Goal: Task Accomplishment & Management: Manage account settings

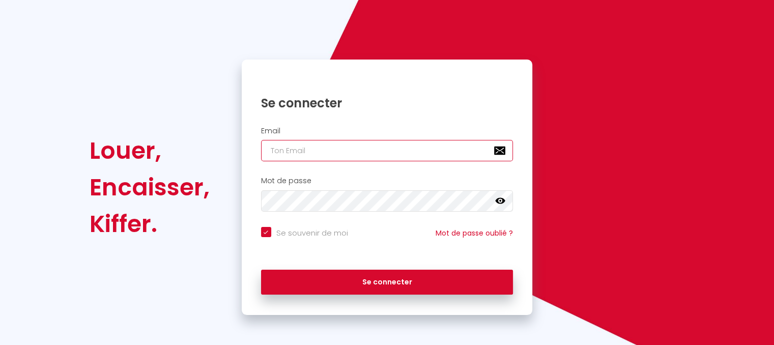
click at [346, 148] on input "email" at bounding box center [387, 150] width 253 height 21
type input "l"
checkbox input "true"
type input "la"
checkbox input "true"
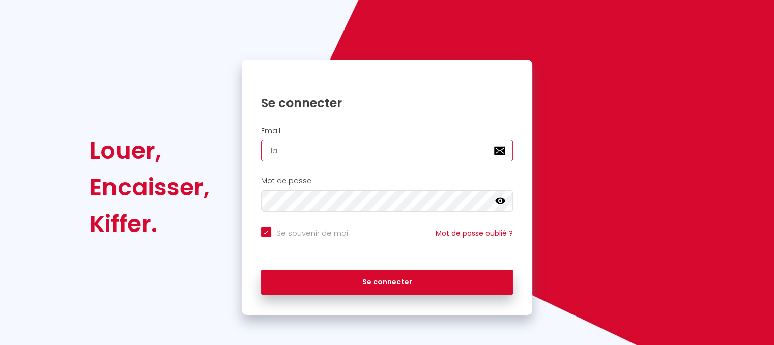
type input "laz"
checkbox input "true"
type input "laza"
checkbox input "true"
type input "[PERSON_NAME]"
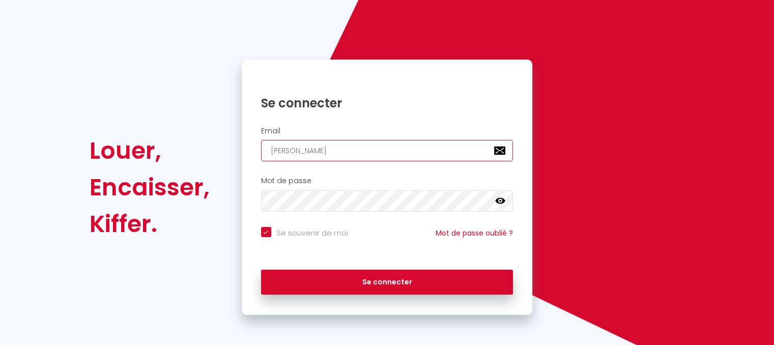
checkbox input "true"
type input "lazare"
checkbox input "true"
type input "lazarec"
checkbox input "true"
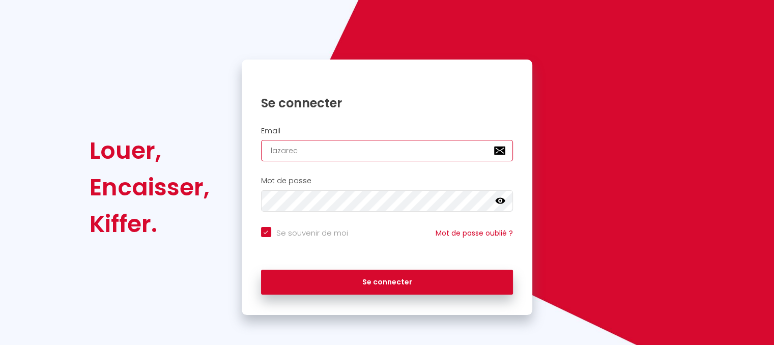
type input "lazareca"
checkbox input "true"
type input "lazarecas"
checkbox input "true"
type input "lazarecasa"
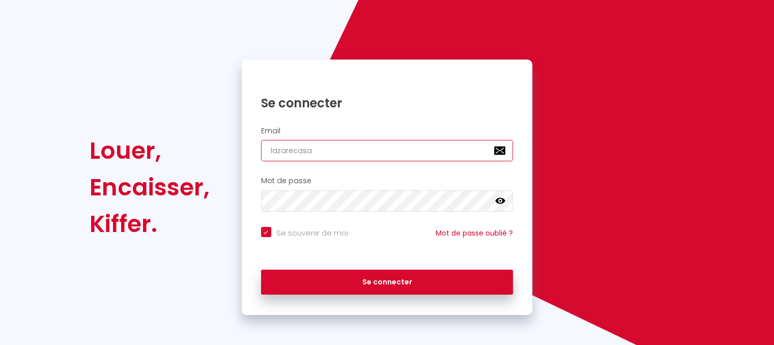
checkbox input "true"
type input "lazarecasa@"
checkbox input "true"
type input "lazarecasa@g"
checkbox input "true"
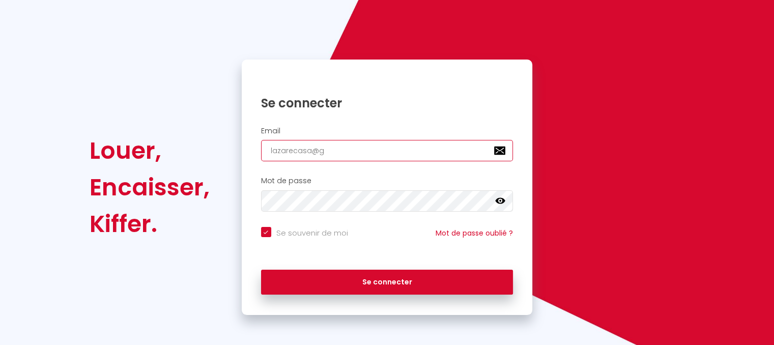
type input "lazarecasa@gm"
checkbox input "true"
type input "lazarecasa@gma"
checkbox input "true"
type input "lazarecasa@gmai"
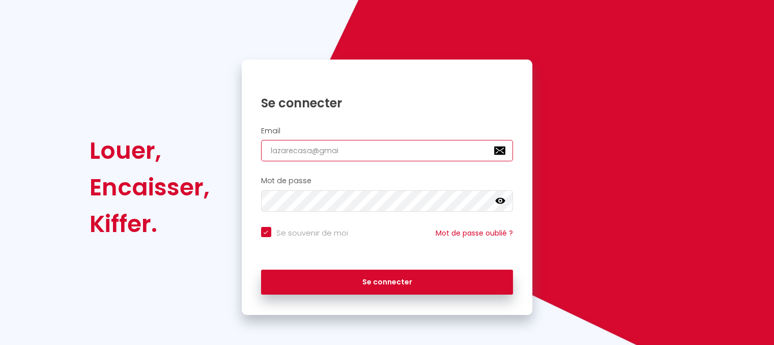
checkbox input "true"
type input "[EMAIL_ADDRESS]"
checkbox input "true"
type input "[EMAIL_ADDRESS]."
checkbox input "true"
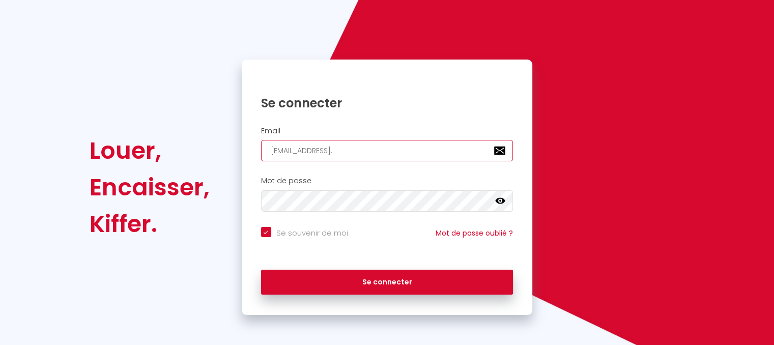
type input "lazarecasa@gmail.c"
checkbox input "true"
type input "[EMAIL_ADDRESS][DOMAIN_NAME]"
checkbox input "true"
type input "[EMAIL_ADDRESS][DOMAIN_NAME]"
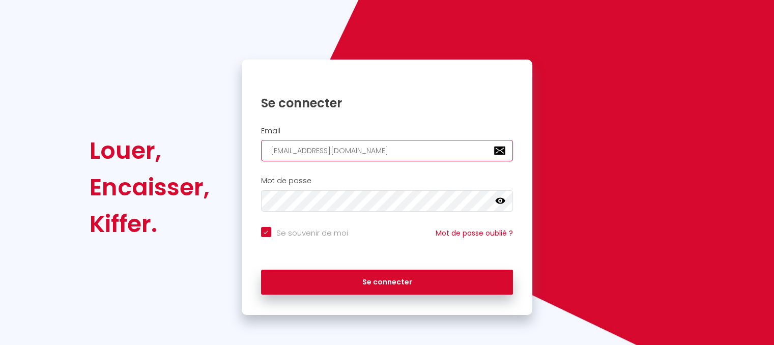
checkbox input "true"
type input "[EMAIL_ADDRESS][DOMAIN_NAME]"
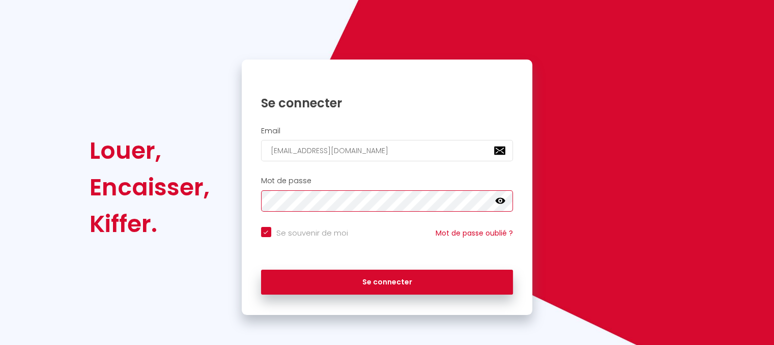
click at [261, 270] on button "Se connecter" at bounding box center [387, 282] width 253 height 25
checkbox input "true"
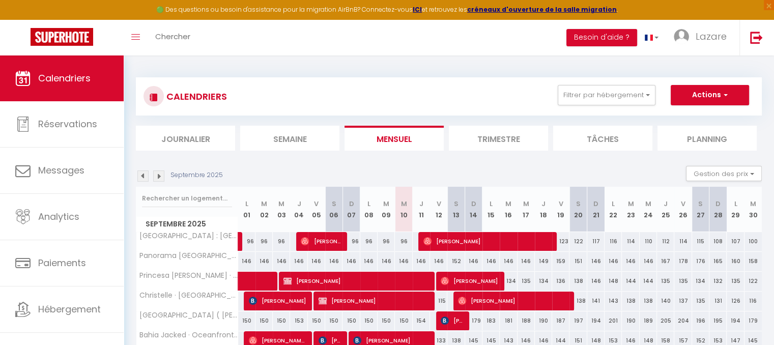
click at [299, 131] on li "Semaine" at bounding box center [289, 138] width 99 height 25
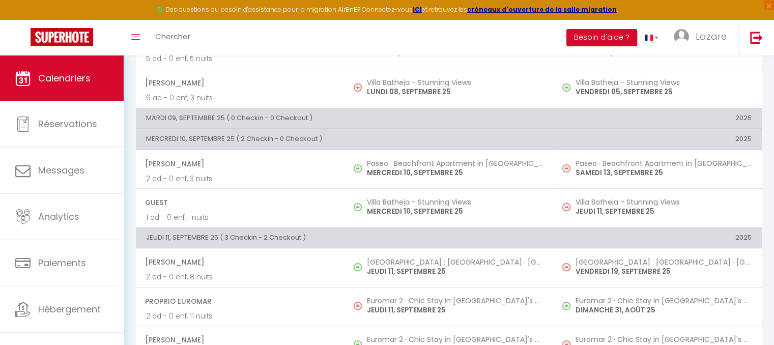
scroll to position [519, 0]
